Goal: Task Accomplishment & Management: Use online tool/utility

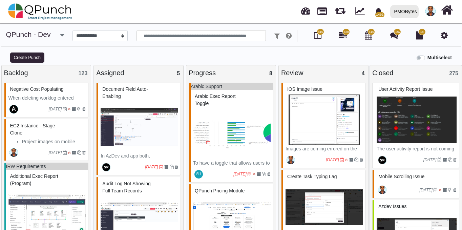
select select "*********"
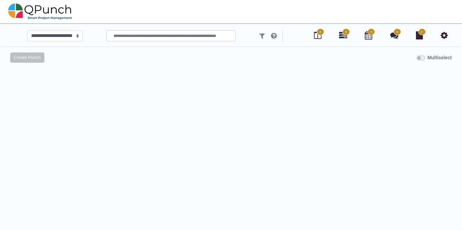
select select "*********"
